Goal: Task Accomplishment & Management: Use online tool/utility

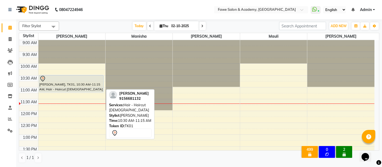
click at [60, 84] on div "[PERSON_NAME], TK01, 10:30 AM-11:15 AM, Hair - Haircut [DEMOGRAPHIC_DATA]" at bounding box center [71, 83] width 64 height 17
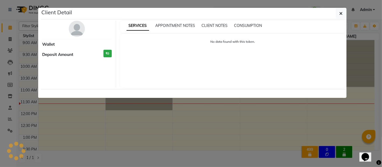
select select "7"
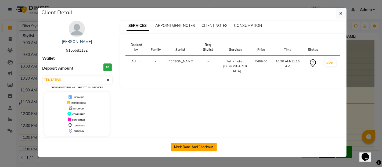
click at [189, 146] on button "Mark Done And Checkout" at bounding box center [194, 147] width 46 height 9
select select "879"
select select "service"
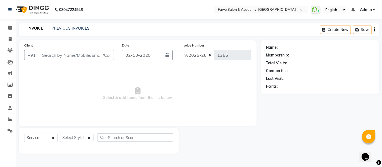
type input "9156681132"
select select "41191"
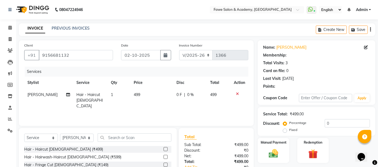
select select "1: Object"
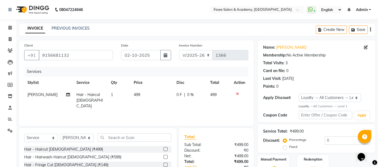
scroll to position [48, 0]
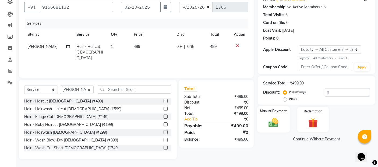
click at [277, 118] on img at bounding box center [273, 122] width 16 height 11
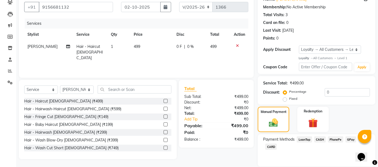
click at [349, 137] on span "GPay" at bounding box center [350, 139] width 11 height 6
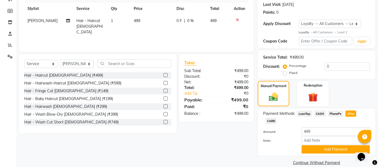
click at [321, 111] on span "CASH" at bounding box center [320, 114] width 12 height 6
click at [334, 145] on button "Add Payment" at bounding box center [336, 149] width 68 height 8
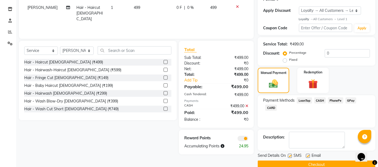
scroll to position [97, 0]
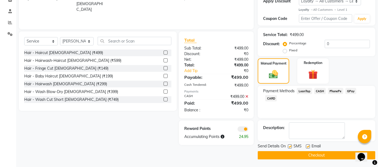
click at [334, 154] on button "Checkout" at bounding box center [317, 155] width 118 height 8
